Goal: Task Accomplishment & Management: Manage account settings

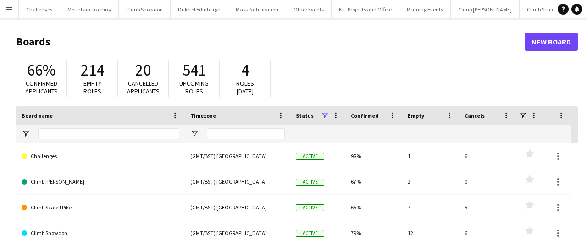
click at [8, 11] on app-icon "Menu" at bounding box center [9, 9] width 7 height 7
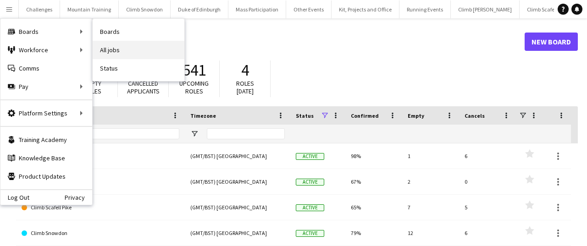
click at [134, 49] on link "All jobs" at bounding box center [139, 50] width 92 height 18
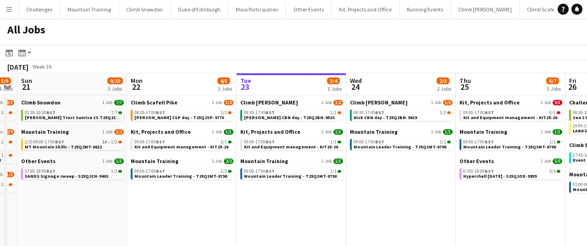
scroll to position [0, 250]
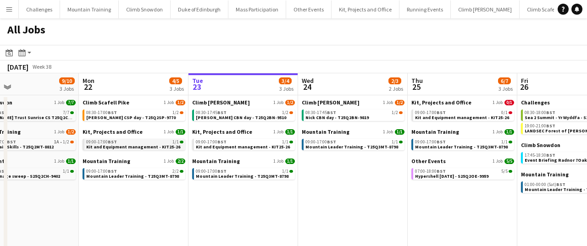
click at [134, 143] on div "09:00-17:00 BST 1/1" at bounding box center [134, 142] width 97 height 5
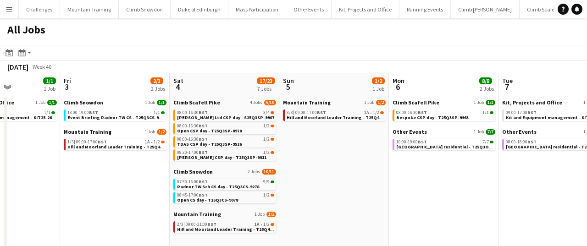
scroll to position [0, 386]
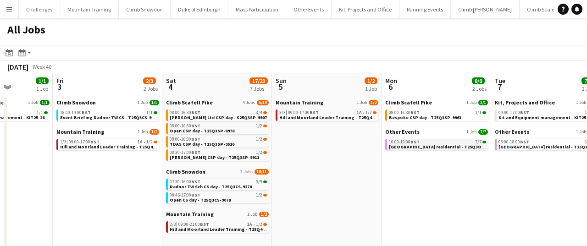
click at [422, 148] on span "Winterton residential - T25Q3OE-9276" at bounding box center [442, 147] width 106 height 6
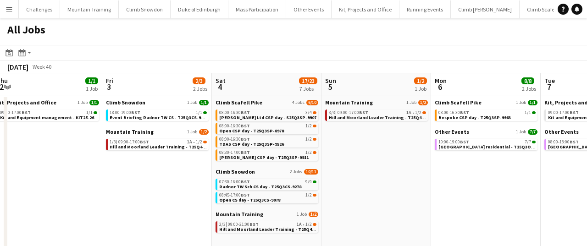
scroll to position [0, 336]
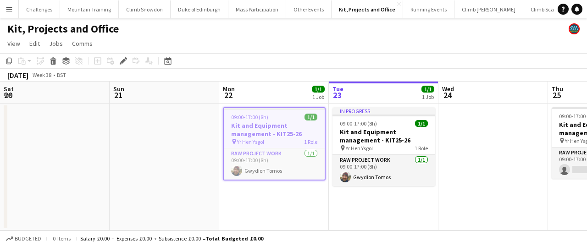
scroll to position [0, 316]
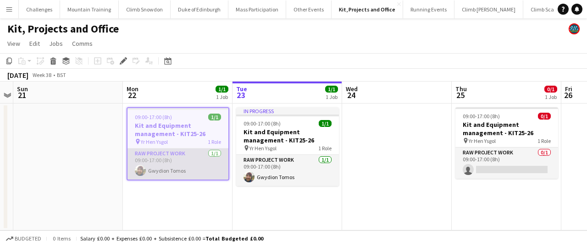
click at [190, 162] on app-card-role "RAW project work [DATE] 09:00-17:00 (8h) Gwydion Tomos" at bounding box center [178, 164] width 101 height 31
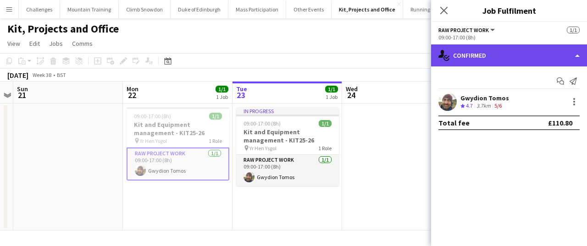
click at [501, 54] on div "single-neutral-actions-check-2 Confirmed" at bounding box center [509, 56] width 156 height 22
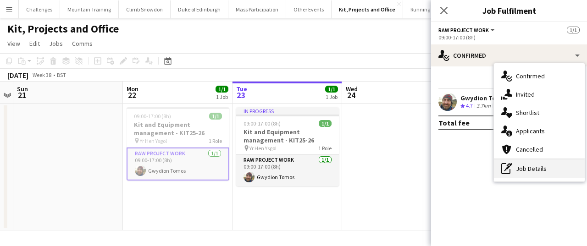
click at [533, 168] on div "pen-write Job Details" at bounding box center [539, 169] width 91 height 18
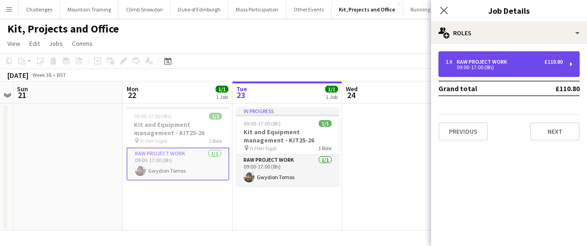
click at [511, 56] on div "1 x RAW project work £110.80 09:00-17:00 (8h)" at bounding box center [509, 64] width 141 height 26
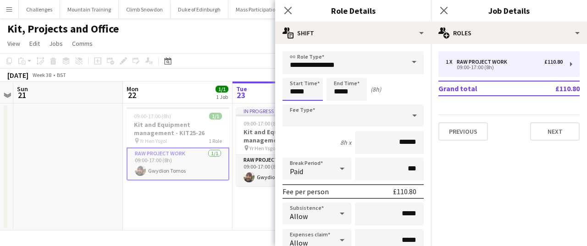
click at [312, 95] on body "Menu Boards Boards Boards All jobs Status Workforce Workforce My Workforce Recr…" at bounding box center [293, 123] width 587 height 246
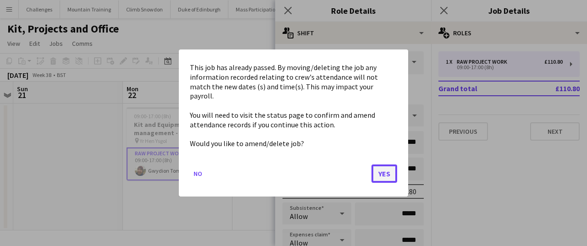
click at [384, 170] on button "Yes" at bounding box center [385, 174] width 26 height 18
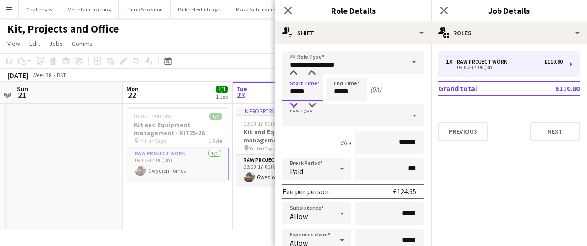
click at [295, 105] on div at bounding box center [293, 105] width 18 height 9
click at [312, 72] on div at bounding box center [312, 73] width 18 height 9
type input "*****"
click at [312, 72] on div at bounding box center [312, 73] width 18 height 9
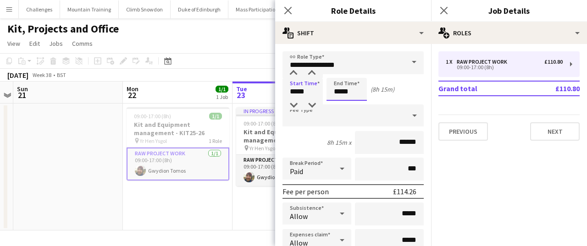
click at [355, 92] on input "*****" at bounding box center [347, 89] width 40 height 23
click at [340, 104] on div at bounding box center [338, 105] width 18 height 9
click at [355, 74] on div at bounding box center [356, 73] width 18 height 9
type input "*****"
click at [355, 73] on div at bounding box center [356, 73] width 18 height 9
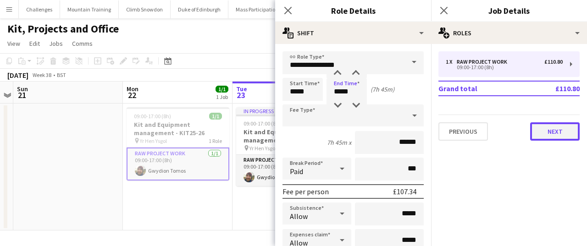
click at [557, 128] on button "Next" at bounding box center [555, 132] width 50 height 18
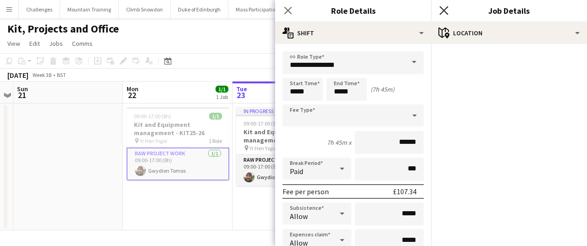
click at [441, 11] on icon "Close pop-in" at bounding box center [444, 10] width 9 height 9
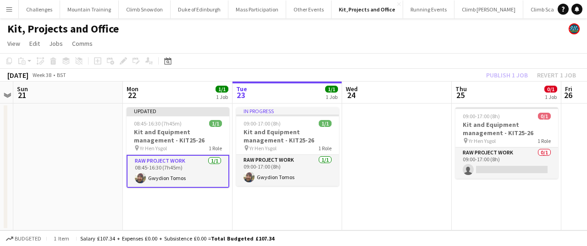
click at [375, 160] on app-date-cell at bounding box center [397, 167] width 110 height 127
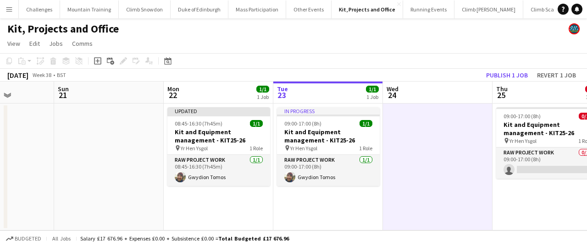
scroll to position [0, 273]
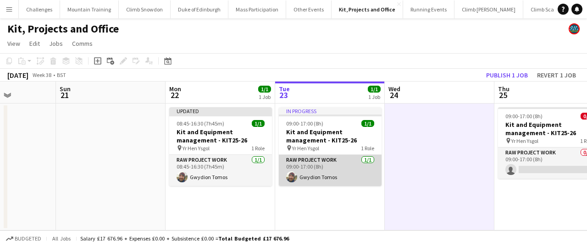
click at [329, 173] on app-card-role "RAW project work [DATE] 09:00-17:00 (8h) Gwydion Tomos" at bounding box center [330, 170] width 103 height 31
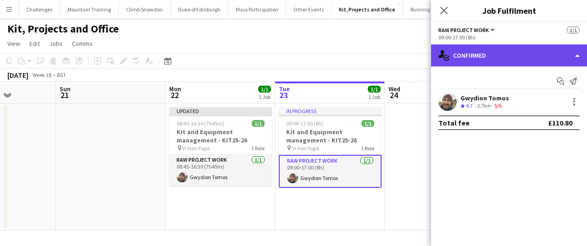
click at [512, 61] on div "single-neutral-actions-check-2 Confirmed" at bounding box center [509, 56] width 156 height 22
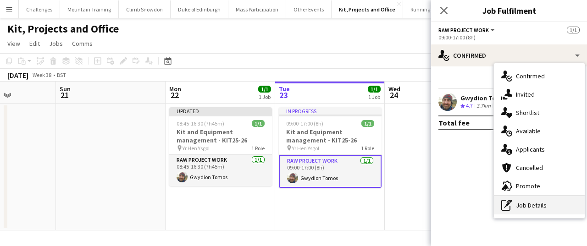
click at [536, 204] on div "pen-write Job Details" at bounding box center [539, 205] width 91 height 18
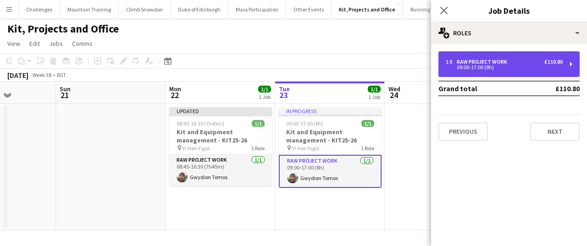
click at [511, 63] on div "1 x RAW project work £110.80" at bounding box center [504, 62] width 117 height 6
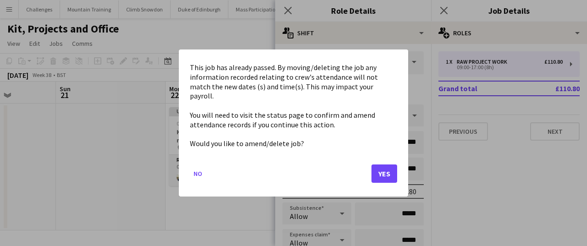
click at [353, 92] on body "Menu Boards Boards Boards All jobs Status Workforce Workforce My Workforce Recr…" at bounding box center [293, 123] width 587 height 246
click at [382, 165] on button "Yes" at bounding box center [385, 174] width 26 height 18
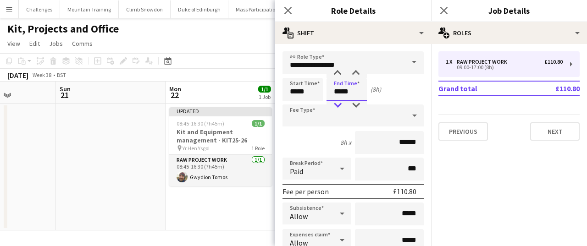
click at [339, 105] on div at bounding box center [338, 105] width 18 height 9
type input "*****"
click at [339, 105] on div at bounding box center [338, 105] width 18 height 9
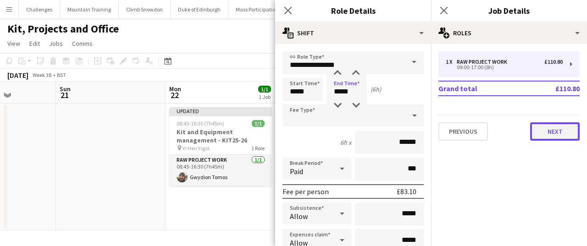
click at [544, 134] on button "Next" at bounding box center [555, 132] width 50 height 18
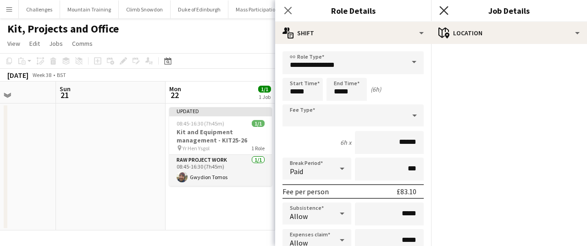
click at [445, 9] on icon at bounding box center [444, 10] width 9 height 9
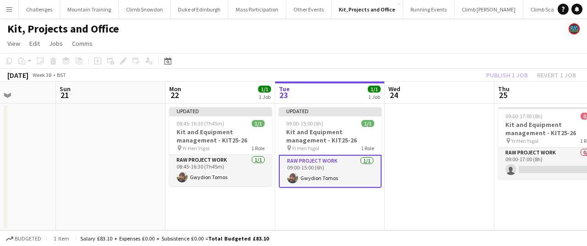
click at [434, 173] on app-date-cell at bounding box center [440, 167] width 110 height 127
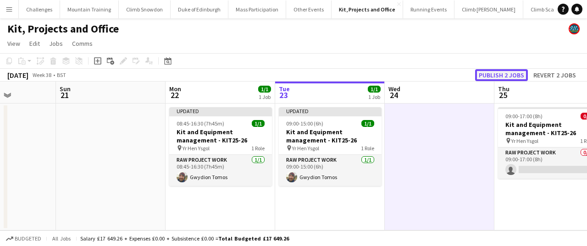
click at [510, 75] on button "Publish 2 jobs" at bounding box center [501, 75] width 53 height 12
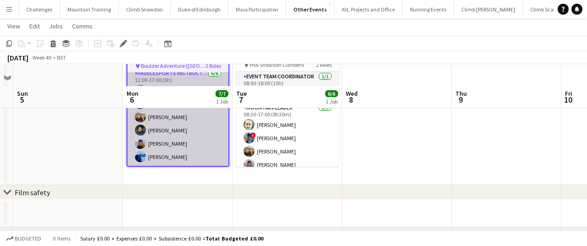
scroll to position [112, 0]
